Goal: Information Seeking & Learning: Learn about a topic

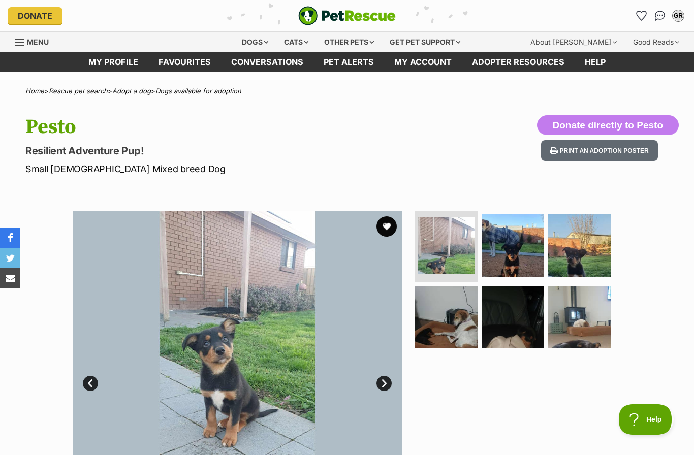
click at [682, 17] on div "GR" at bounding box center [678, 16] width 10 height 10
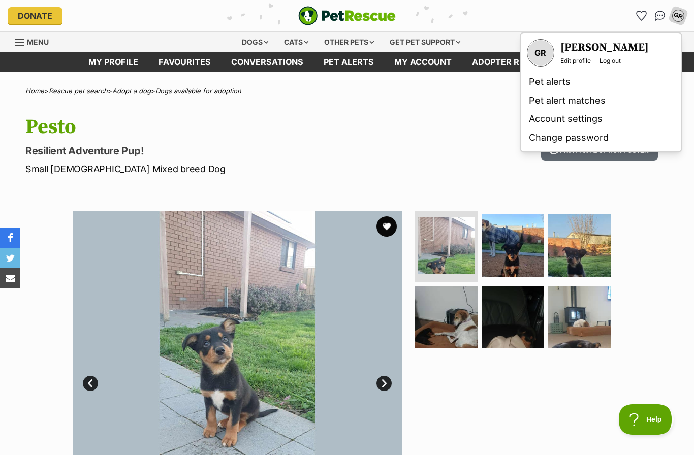
click at [581, 101] on link "Pet alert matches" at bounding box center [601, 100] width 152 height 19
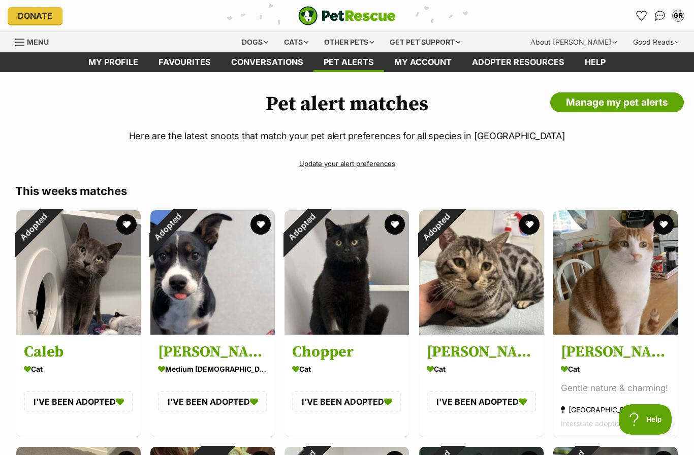
click at [349, 70] on link "Pet alerts" at bounding box center [348, 62] width 71 height 20
click at [345, 67] on link "Pet alerts" at bounding box center [348, 62] width 71 height 20
click at [259, 45] on div "Dogs" at bounding box center [255, 42] width 41 height 20
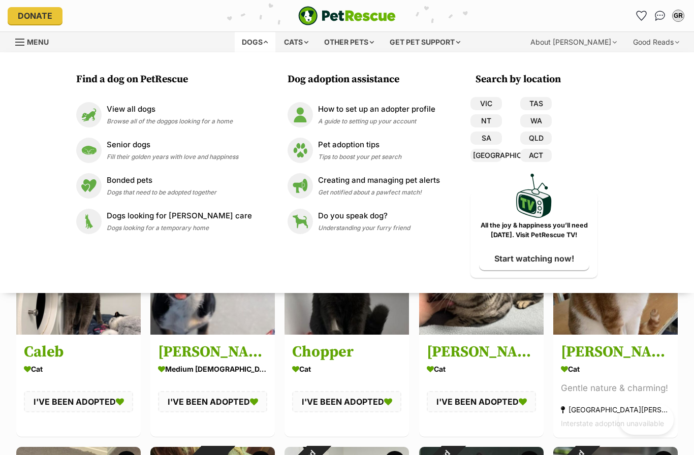
click at [266, 48] on div "Dogs" at bounding box center [255, 42] width 41 height 20
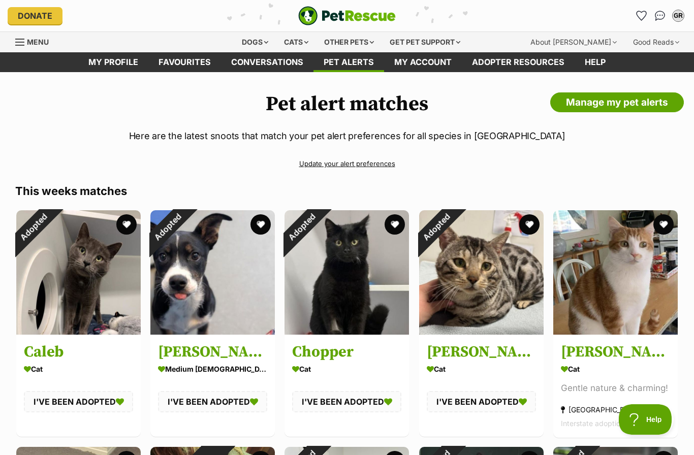
click at [271, 43] on div "Dogs" at bounding box center [255, 42] width 41 height 20
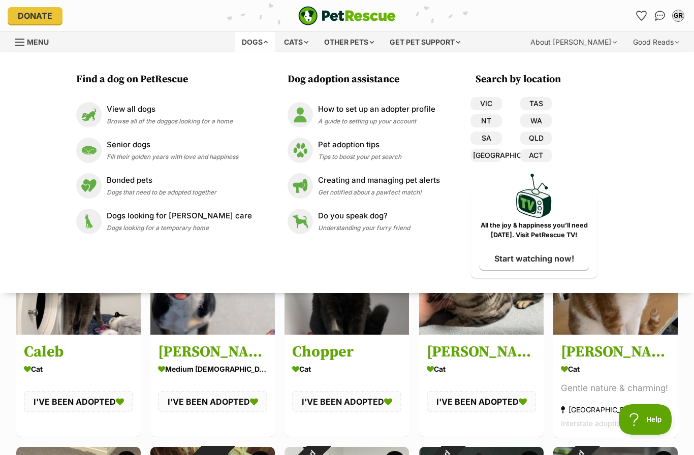
click at [484, 103] on link "VIC" at bounding box center [485, 103] width 31 height 13
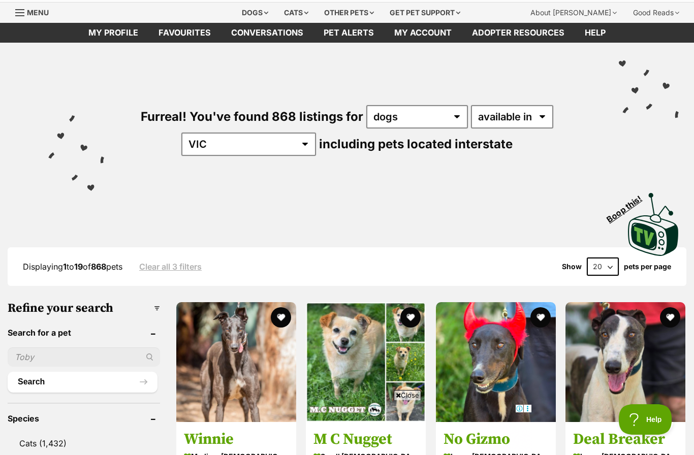
scroll to position [29, 0]
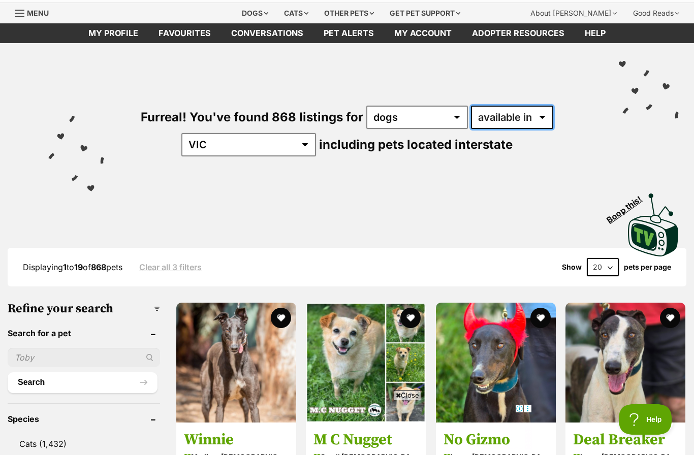
click at [543, 120] on select "available in located in" at bounding box center [512, 117] width 82 height 23
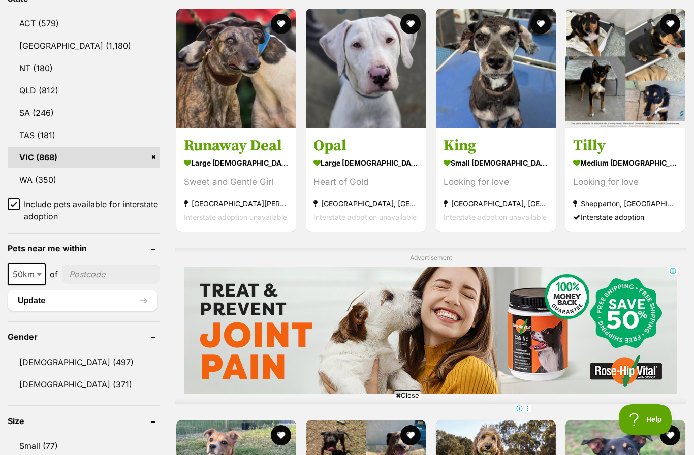
click at [145, 277] on input"] "postcode" at bounding box center [111, 274] width 98 height 19
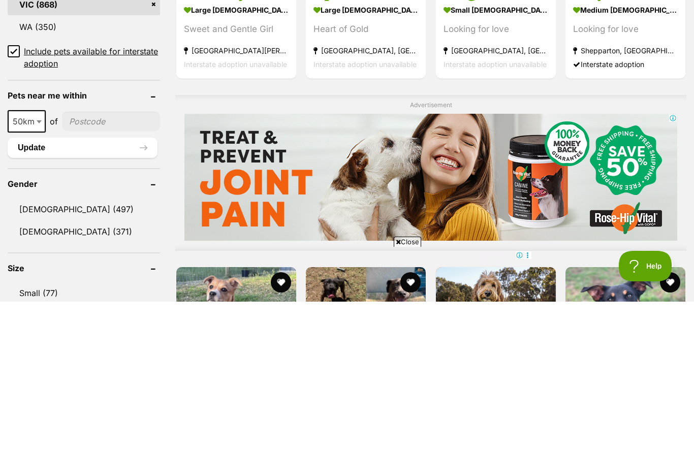
scroll to position [709, 0]
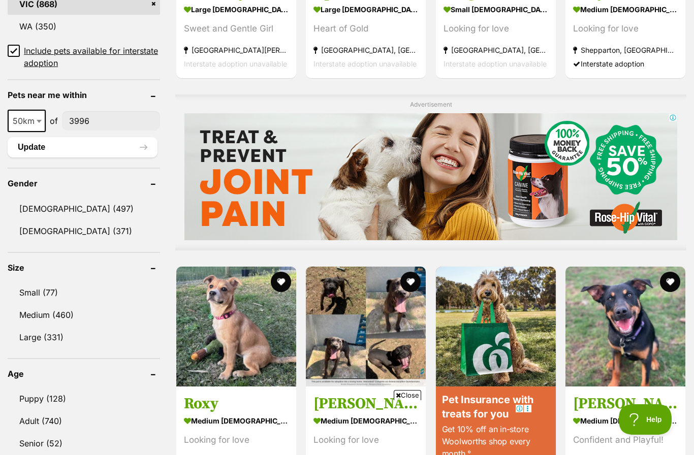
type input"] "3996"
click at [108, 230] on link "Female (371)" at bounding box center [84, 230] width 152 height 21
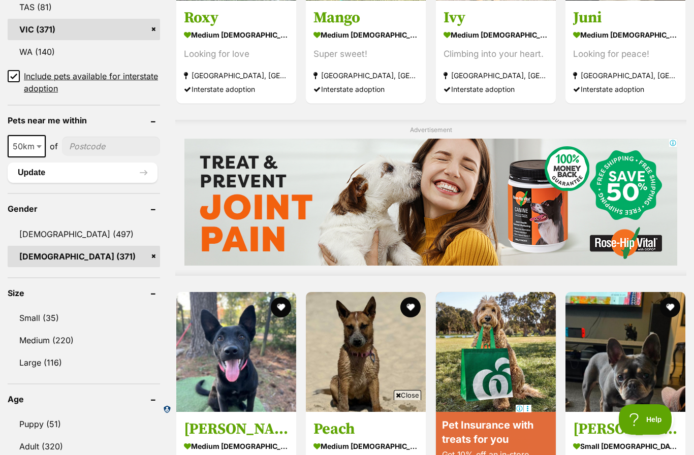
click at [110, 340] on link "Medium (220)" at bounding box center [84, 340] width 152 height 21
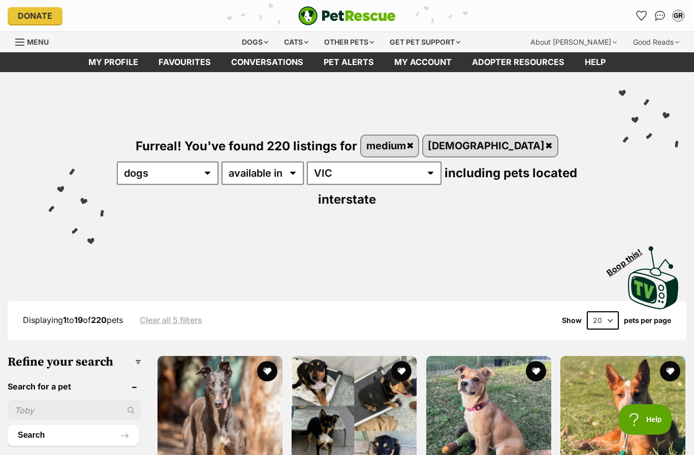
click at [605, 311] on select "20 40 60" at bounding box center [603, 320] width 32 height 18
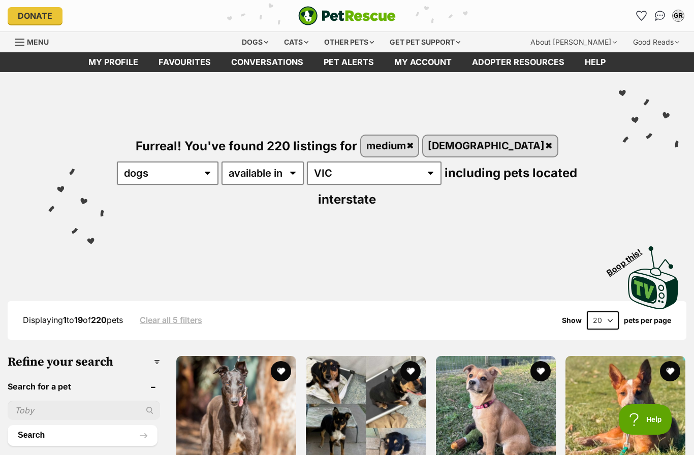
select select "60"
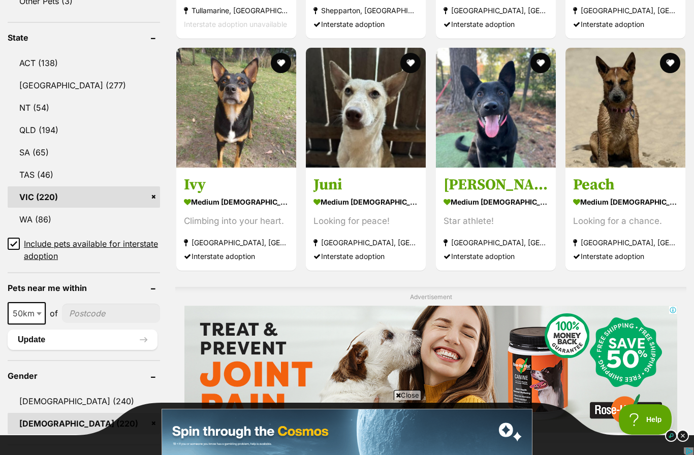
scroll to position [541, 0]
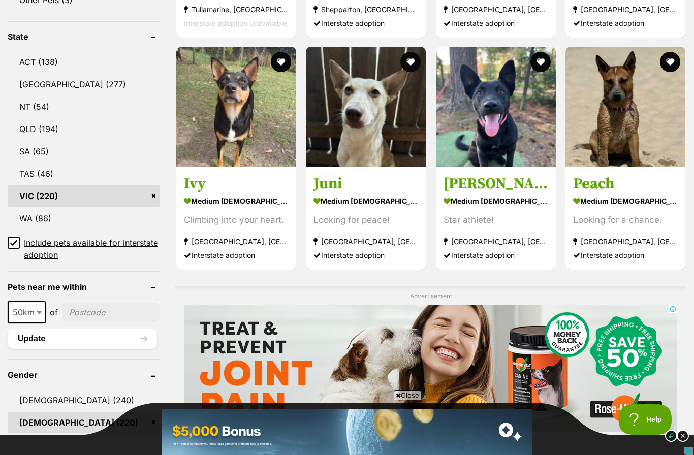
click at [131, 303] on input"] "postcode" at bounding box center [111, 312] width 98 height 19
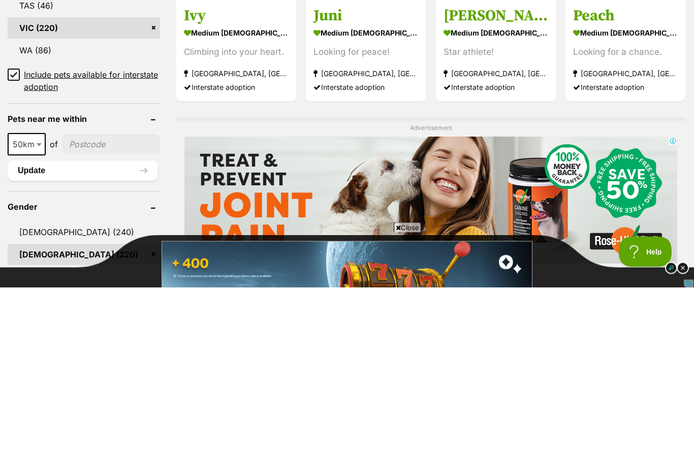
scroll to position [710, 0]
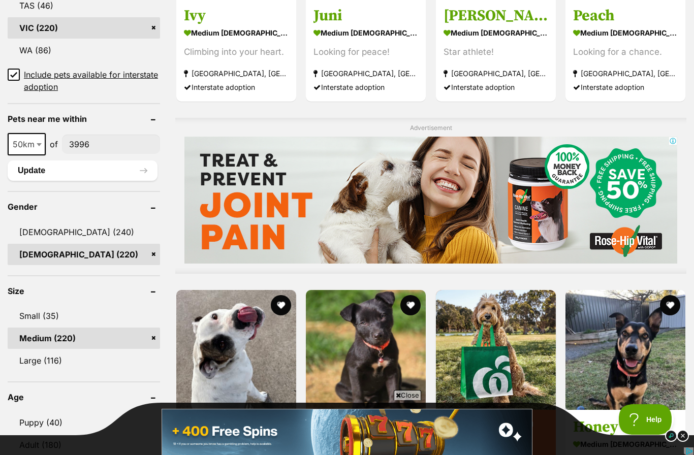
type input"] "3996"
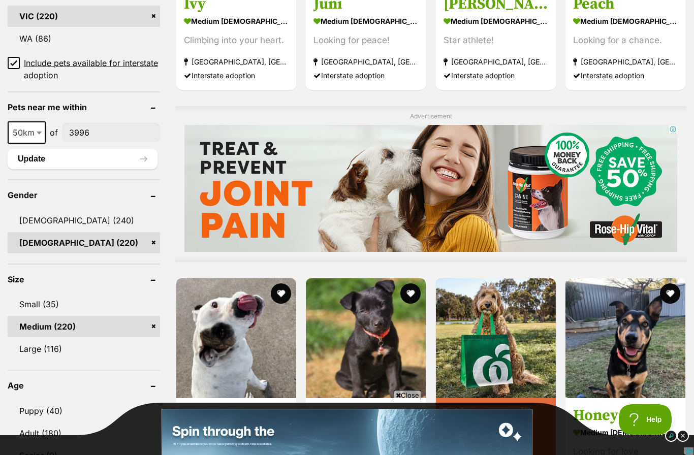
scroll to position [721, 0]
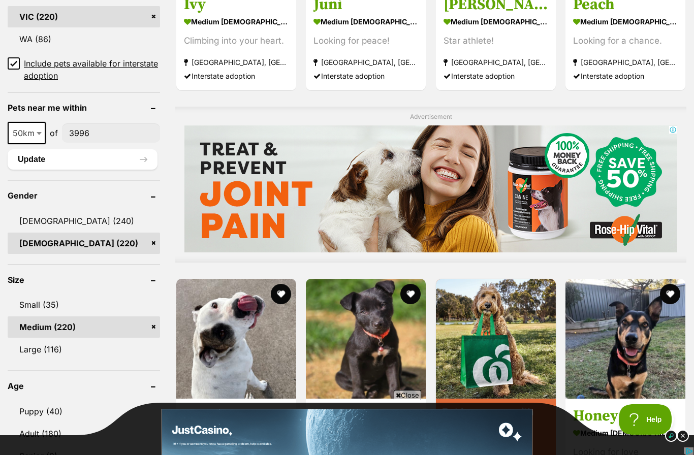
click at [123, 149] on button "Update" at bounding box center [83, 159] width 150 height 20
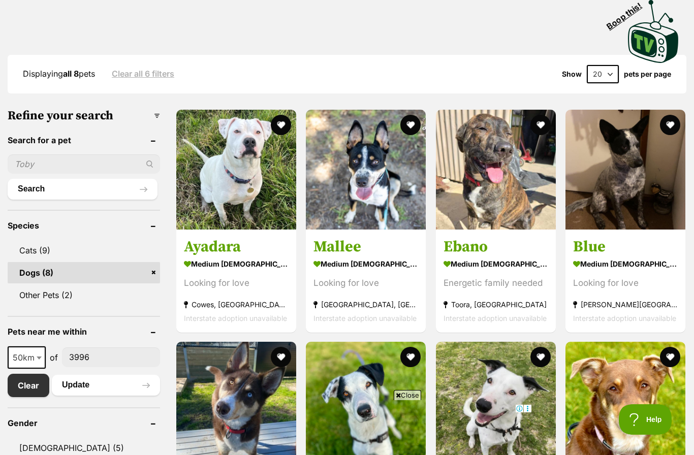
scroll to position [223, 0]
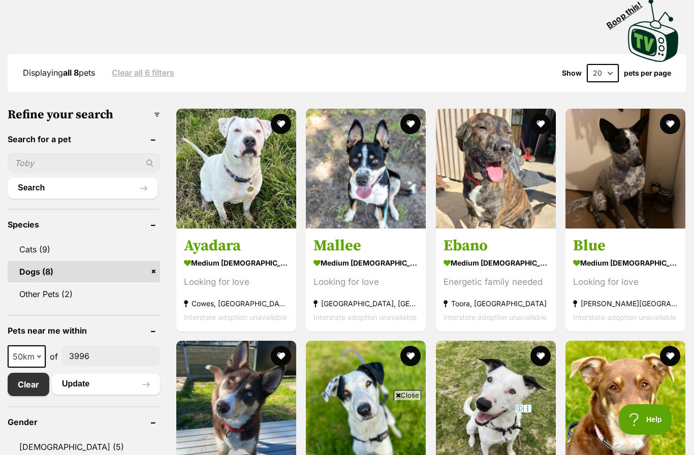
click at [375, 262] on strong "medium female Dog" at bounding box center [365, 262] width 105 height 15
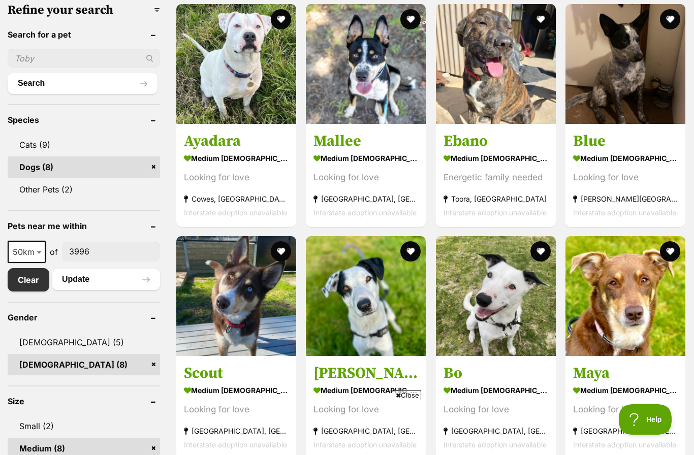
scroll to position [0, 0]
click at [646, 150] on strong "medium female Dog" at bounding box center [625, 157] width 105 height 15
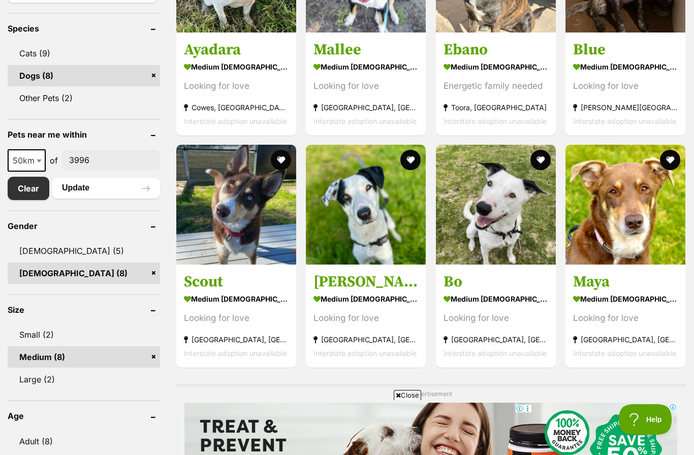
scroll to position [417, 0]
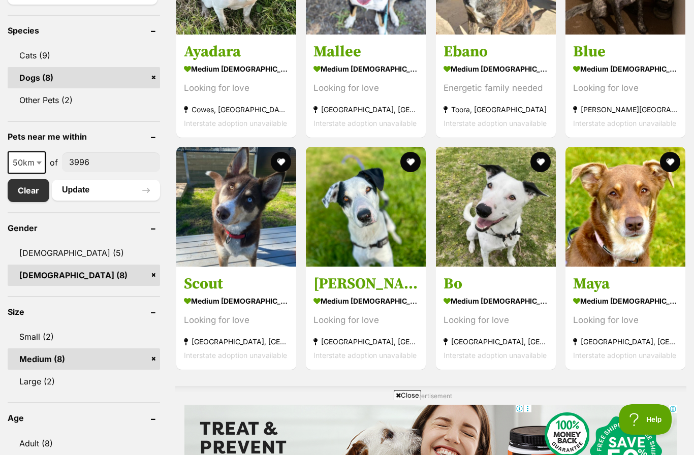
click at [637, 189] on img at bounding box center [625, 207] width 120 height 120
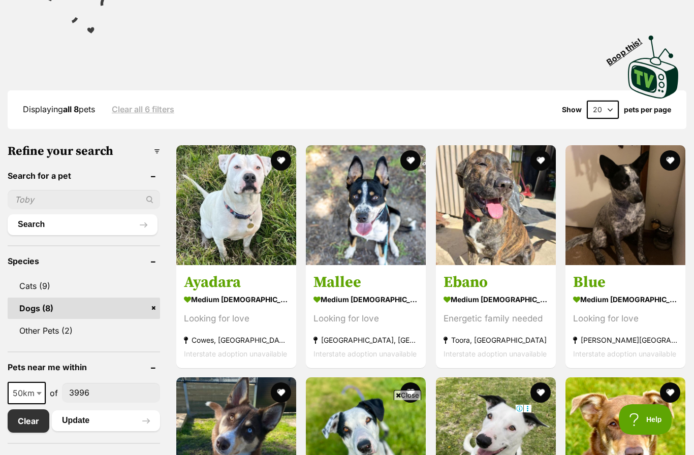
scroll to position [187, 0]
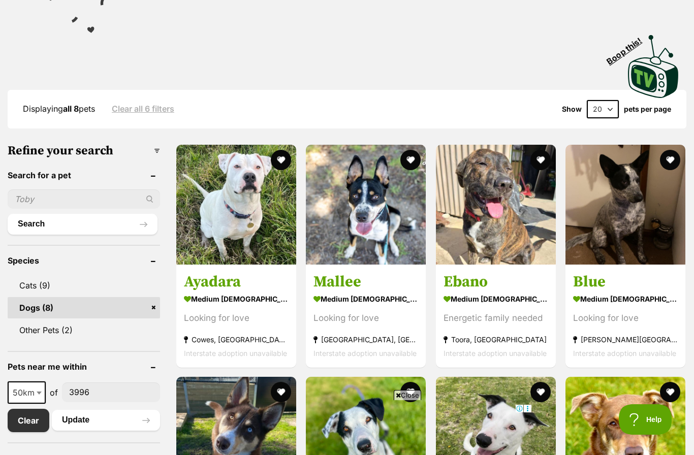
click at [159, 258] on header "Species" at bounding box center [84, 260] width 152 height 9
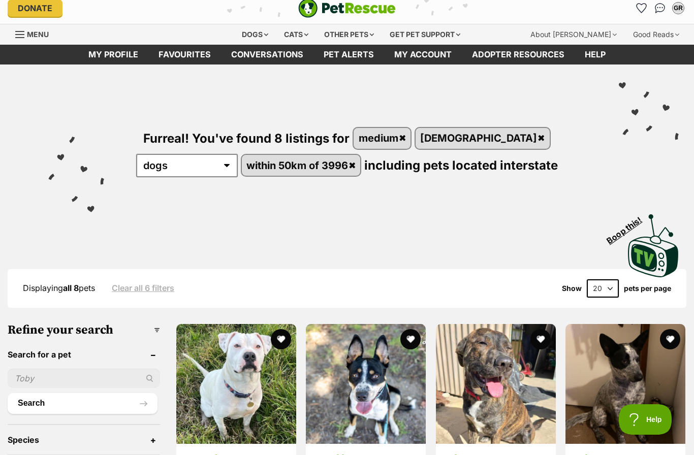
scroll to position [0, 0]
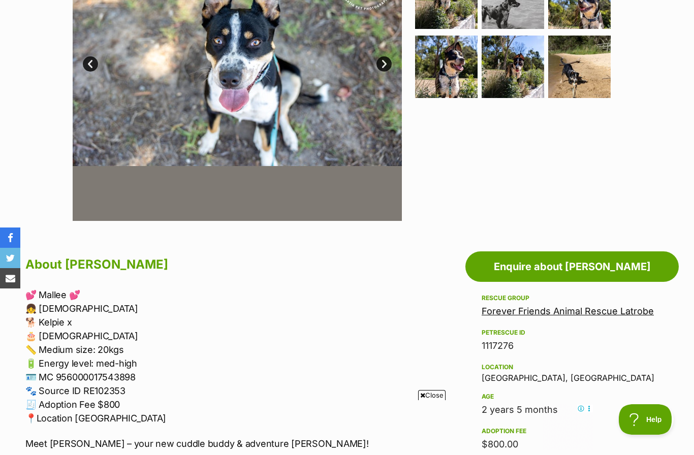
scroll to position [309, 0]
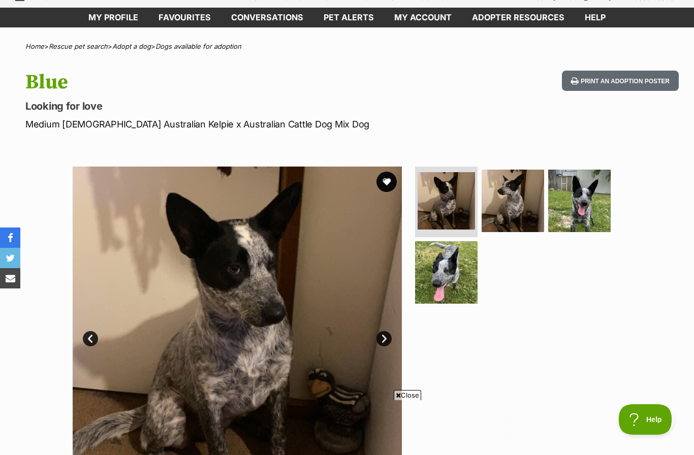
scroll to position [38, 0]
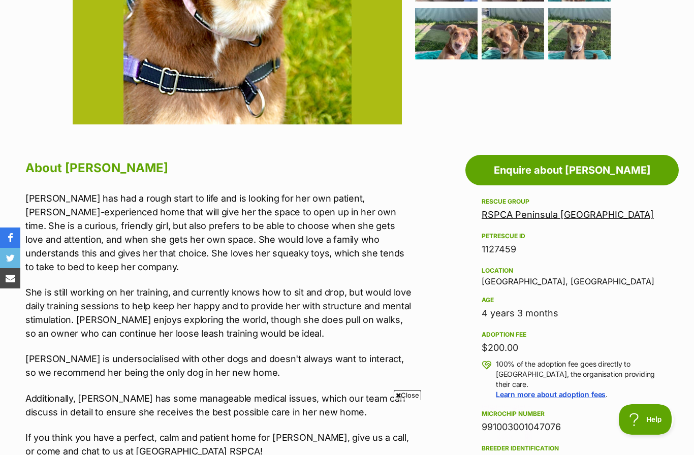
click at [662, 192] on div "Adoption information I've been adopted! This pet is no longer available On Hold…" at bounding box center [571, 432] width 213 height 554
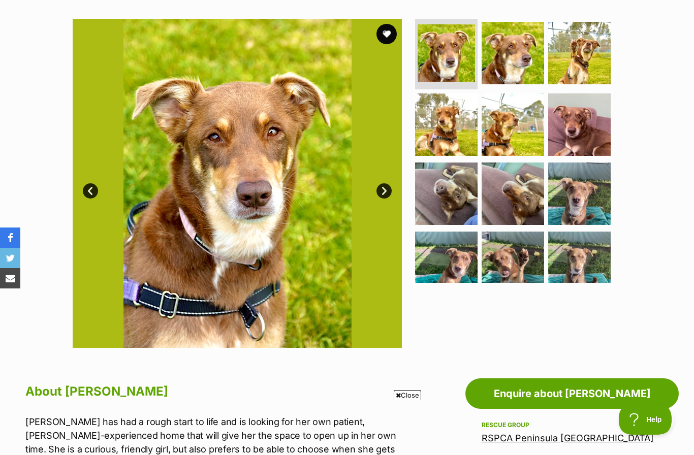
scroll to position [184, 0]
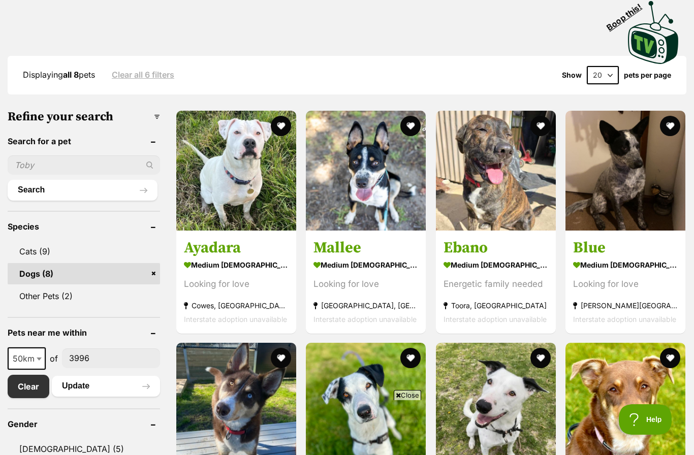
click at [159, 280] on link "Dogs (8)" at bounding box center [84, 273] width 152 height 21
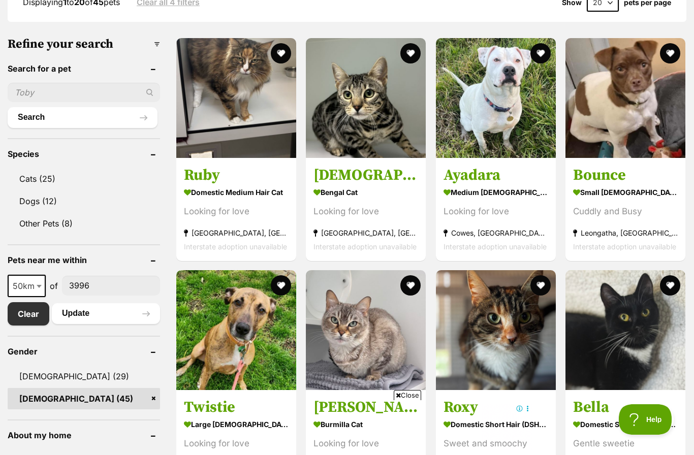
scroll to position [295, 0]
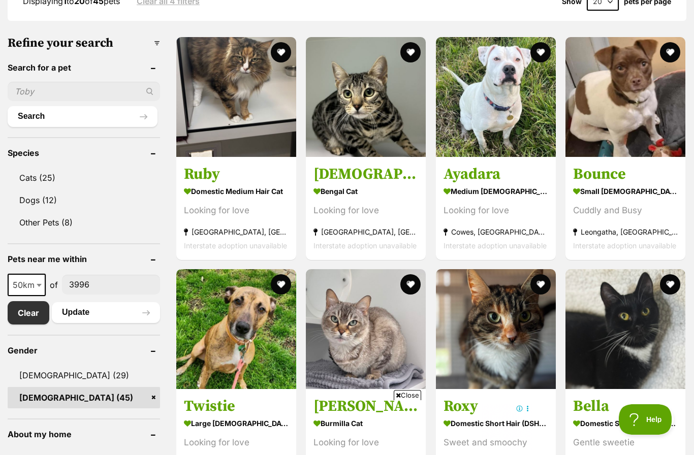
click at [149, 312] on button "Update" at bounding box center [106, 312] width 108 height 20
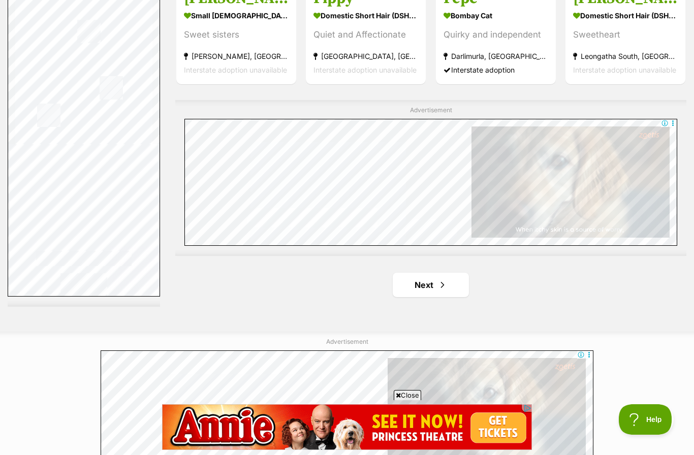
scroll to position [1758, 0]
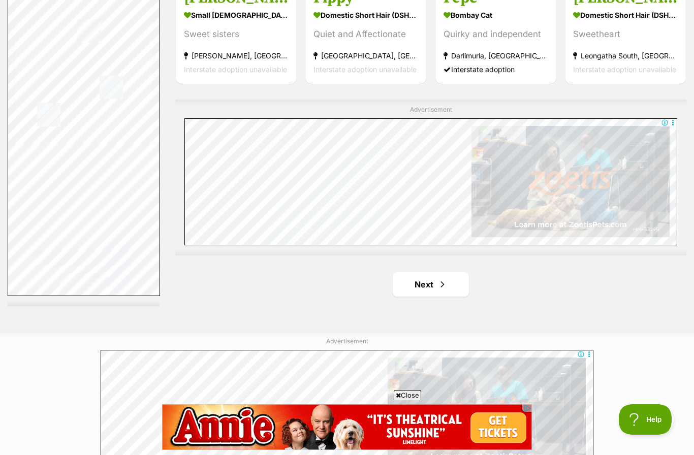
click at [451, 286] on link "Next" at bounding box center [431, 284] width 76 height 24
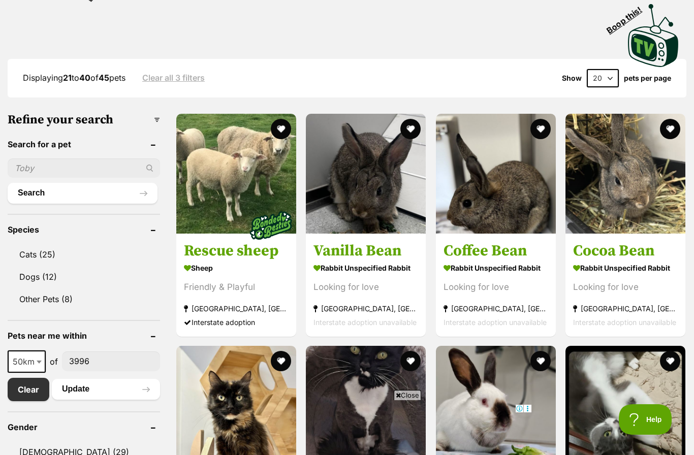
click at [391, 210] on img at bounding box center [366, 174] width 120 height 120
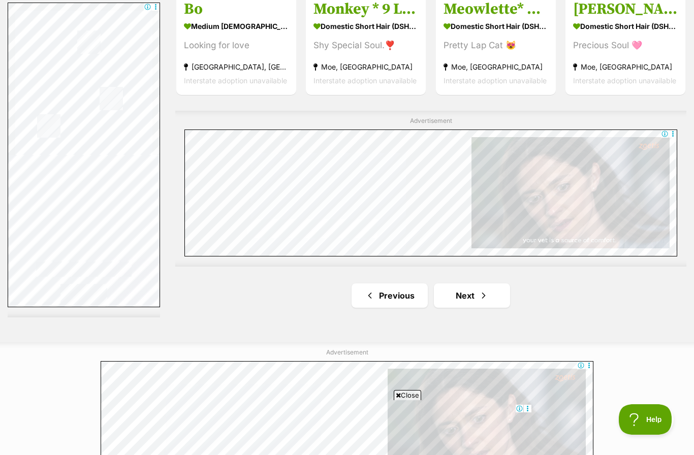
scroll to position [1744, 0]
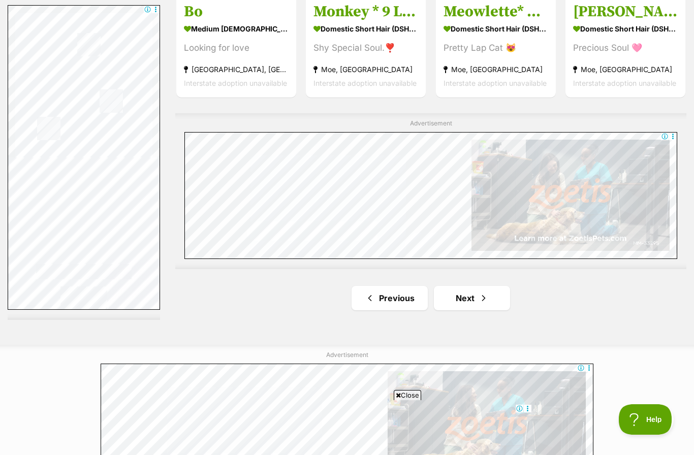
click at [479, 298] on span "Next page" at bounding box center [484, 298] width 10 height 12
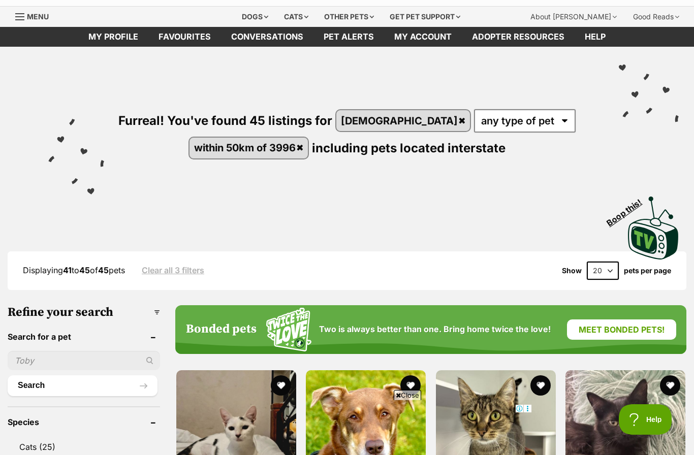
scroll to position [25, 0]
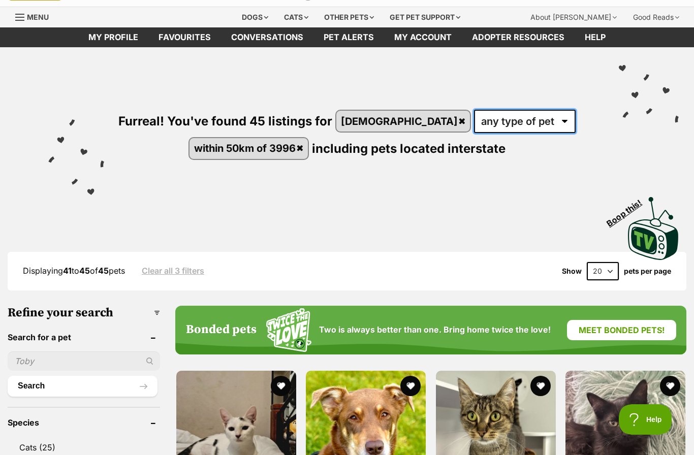
click at [524, 121] on select "any type of pet cats dogs other pets" at bounding box center [525, 121] width 102 height 23
select select "Dogs"
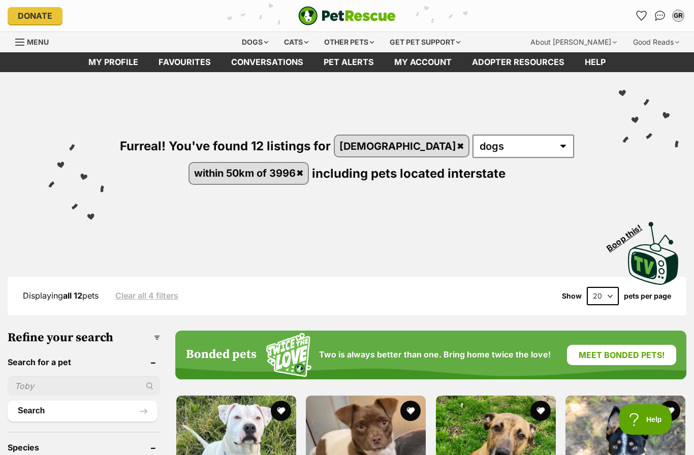
click at [292, 183] on link "within 50km of 3996" at bounding box center [248, 173] width 119 height 21
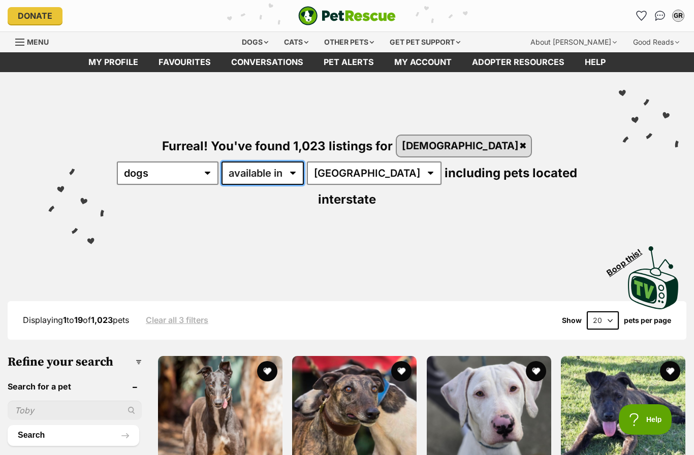
click at [247, 175] on select "available in located in" at bounding box center [262, 173] width 82 height 23
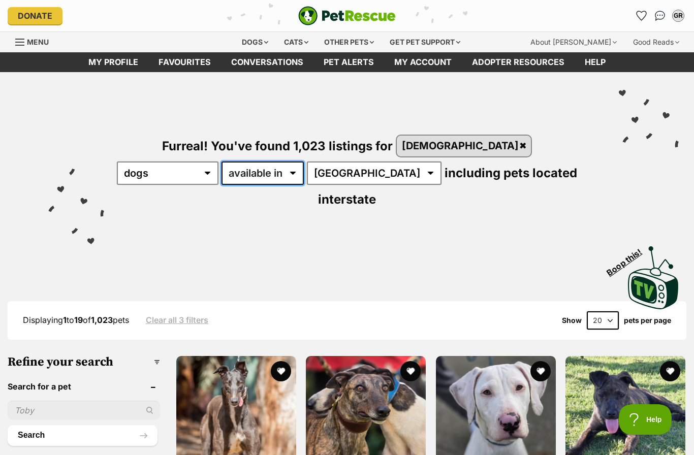
select select "disabled"
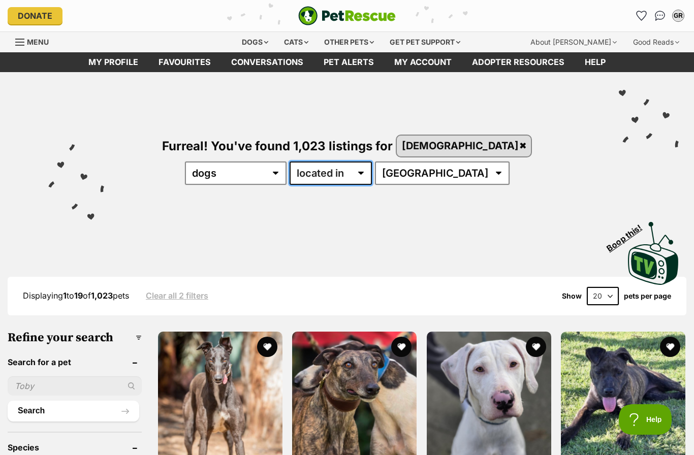
click at [337, 178] on select "available in located in" at bounding box center [331, 173] width 82 height 23
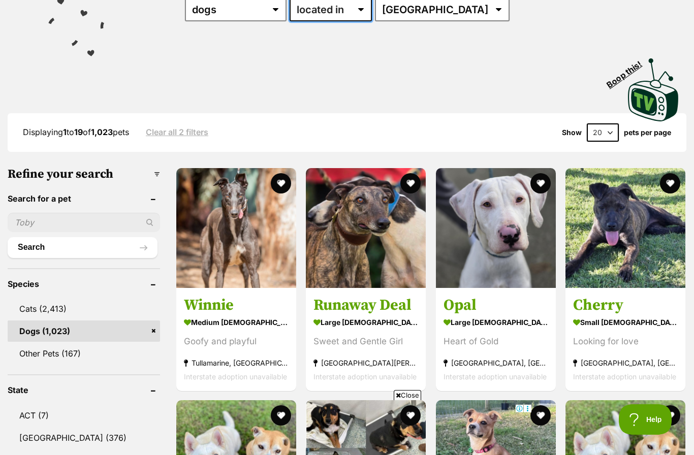
scroll to position [165, 0]
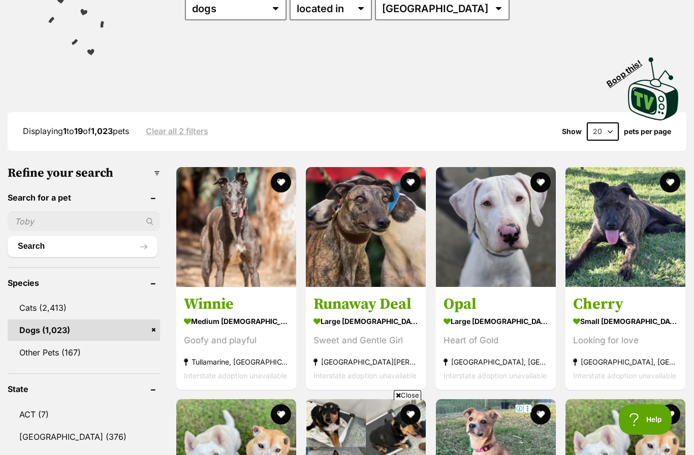
click at [155, 332] on link "Dogs (1,023)" at bounding box center [84, 330] width 152 height 21
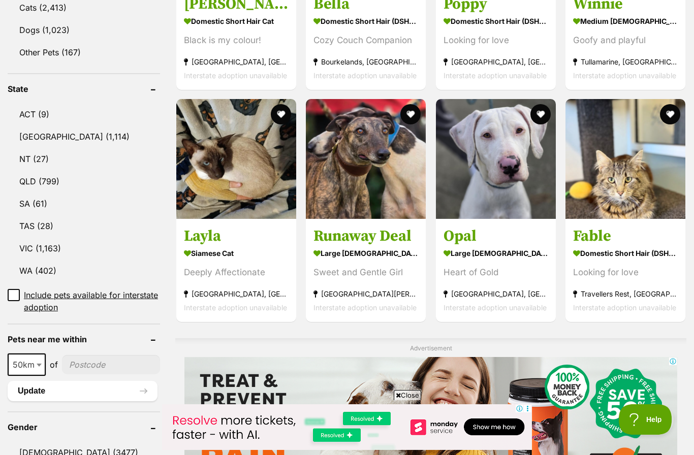
scroll to position [465, 0]
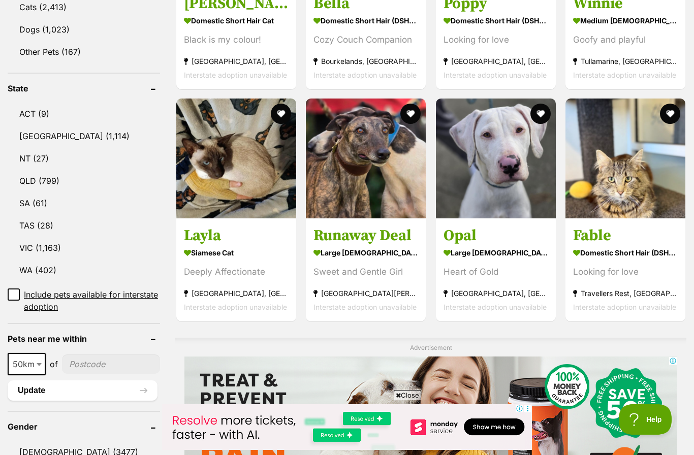
click at [25, 365] on span "50km" at bounding box center [27, 364] width 36 height 14
select select "10"
click at [85, 363] on input"] "postcode" at bounding box center [110, 364] width 100 height 19
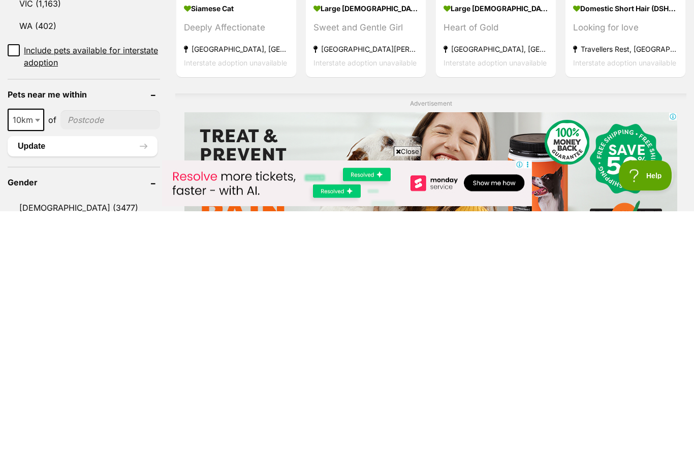
scroll to position [710, 0]
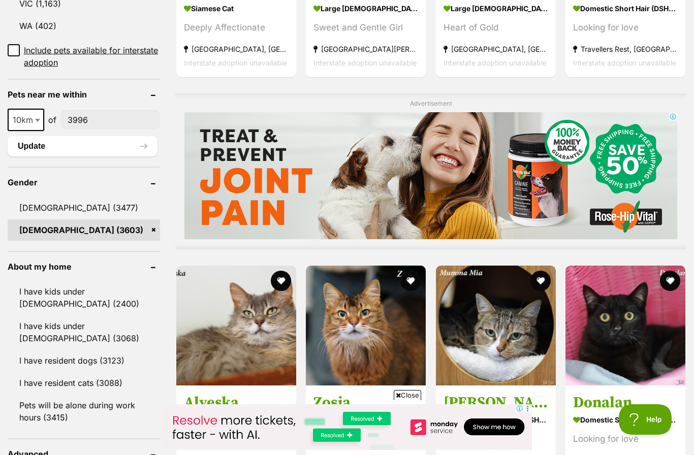
type input"] "3996"
click at [127, 147] on button "Update" at bounding box center [83, 146] width 150 height 20
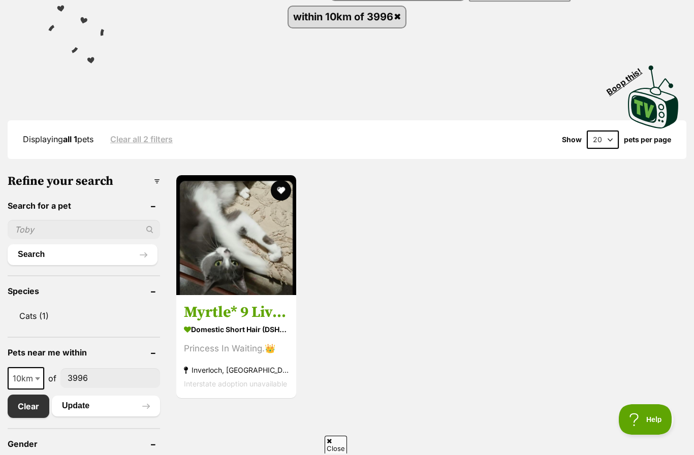
click at [255, 266] on img at bounding box center [236, 235] width 120 height 120
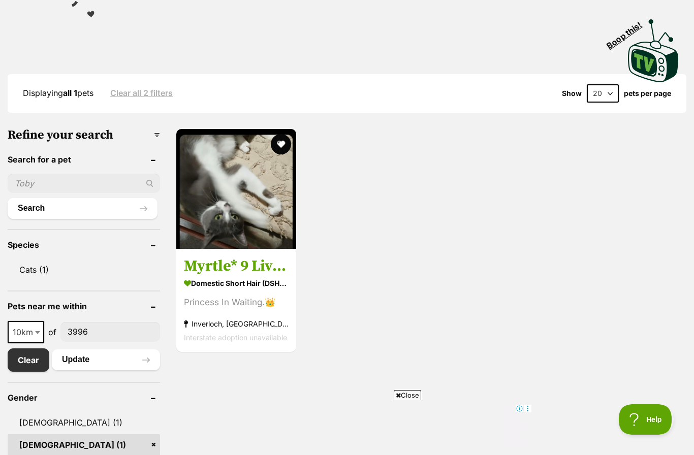
scroll to position [207, 0]
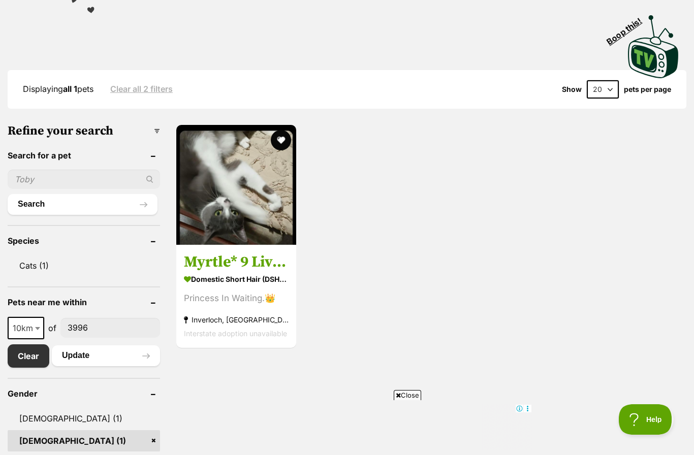
click at [27, 330] on span "10km" at bounding box center [26, 328] width 35 height 14
select select "25"
click at [95, 358] on button "Update" at bounding box center [106, 355] width 108 height 20
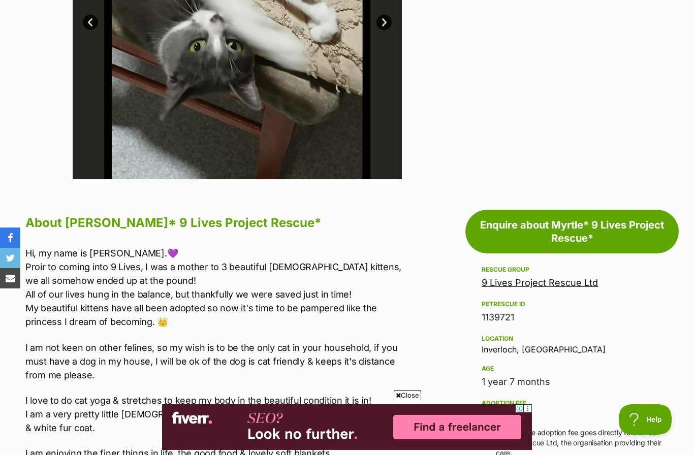
scroll to position [345, 0]
